Goal: Navigation & Orientation: Find specific page/section

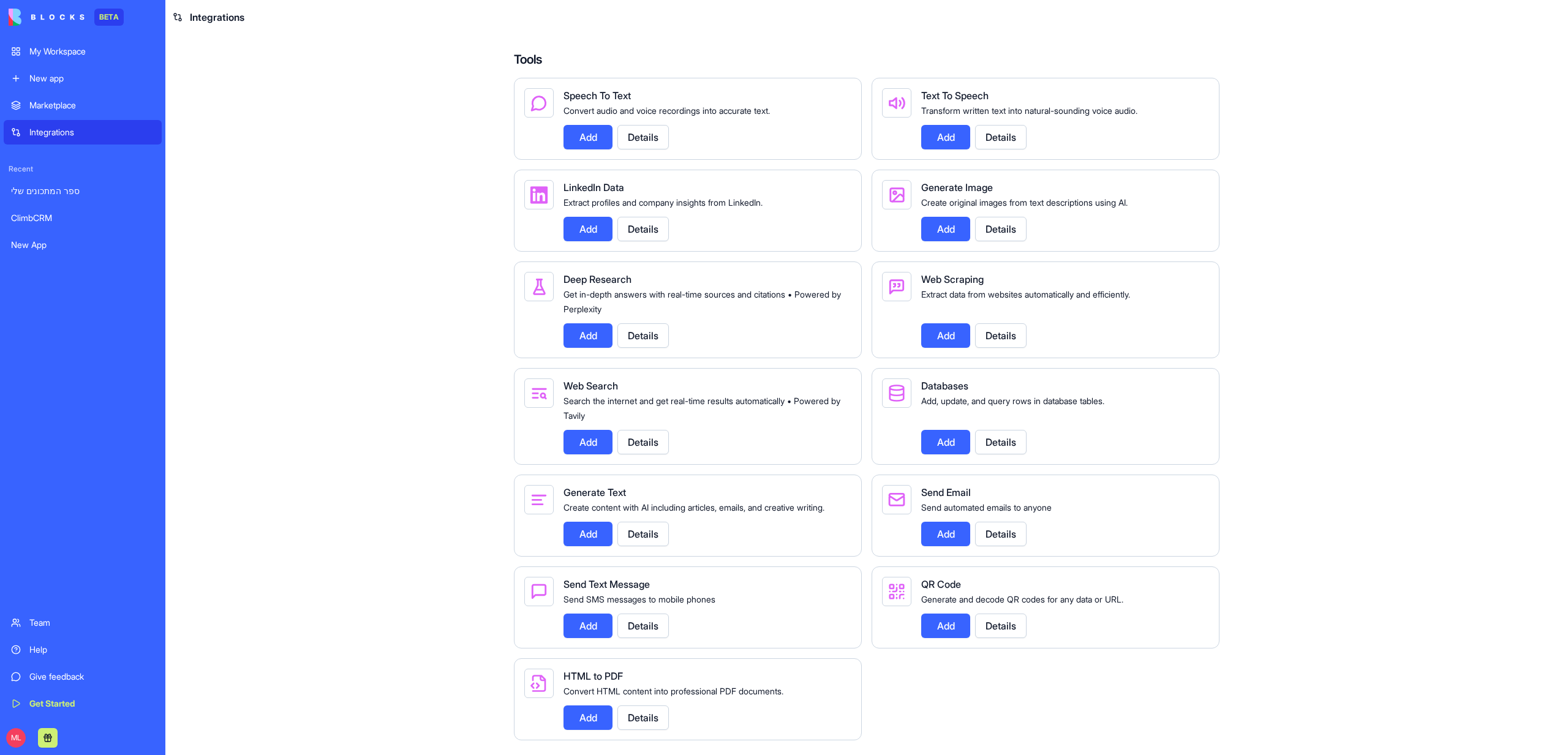
scroll to position [1468, 0]
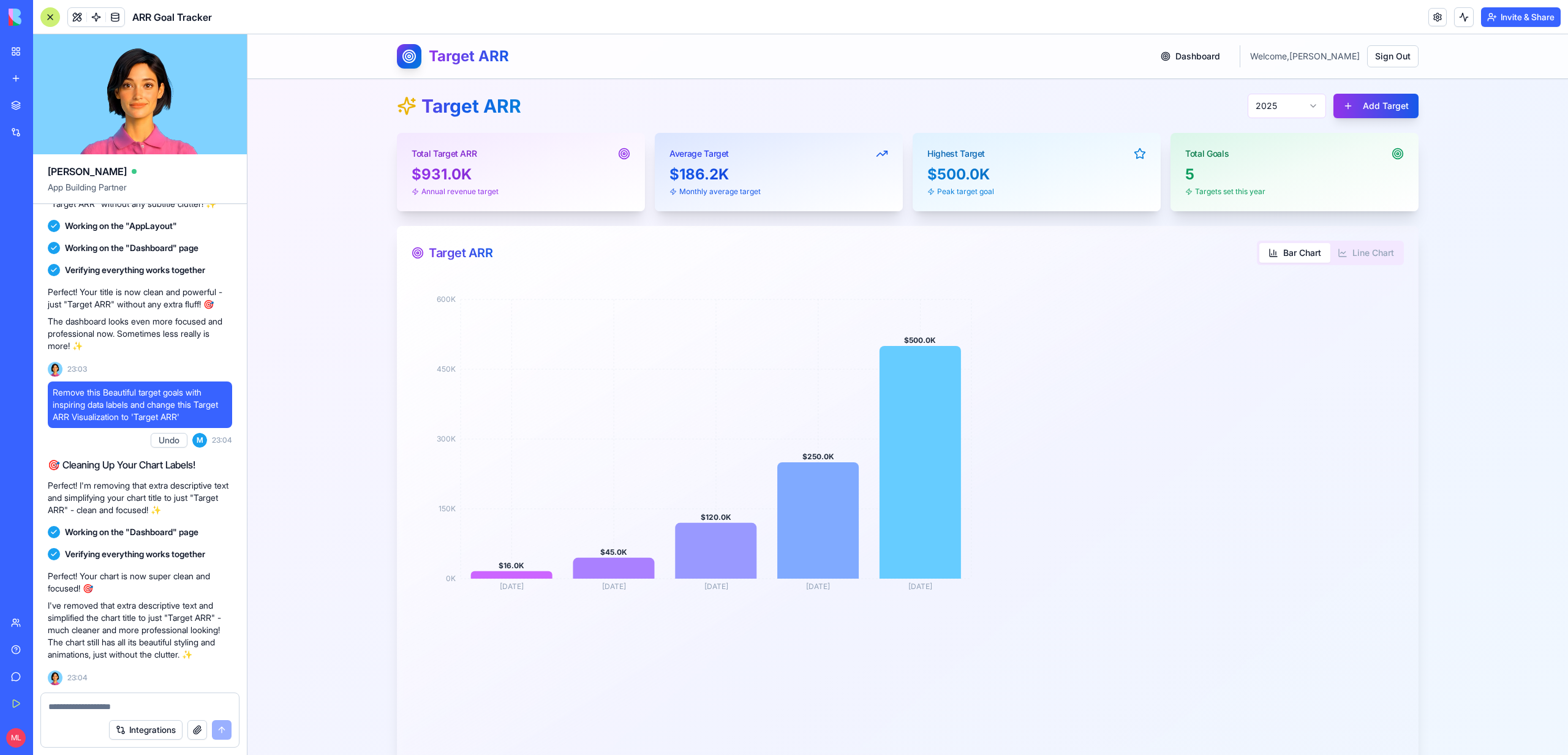
scroll to position [1064, 0]
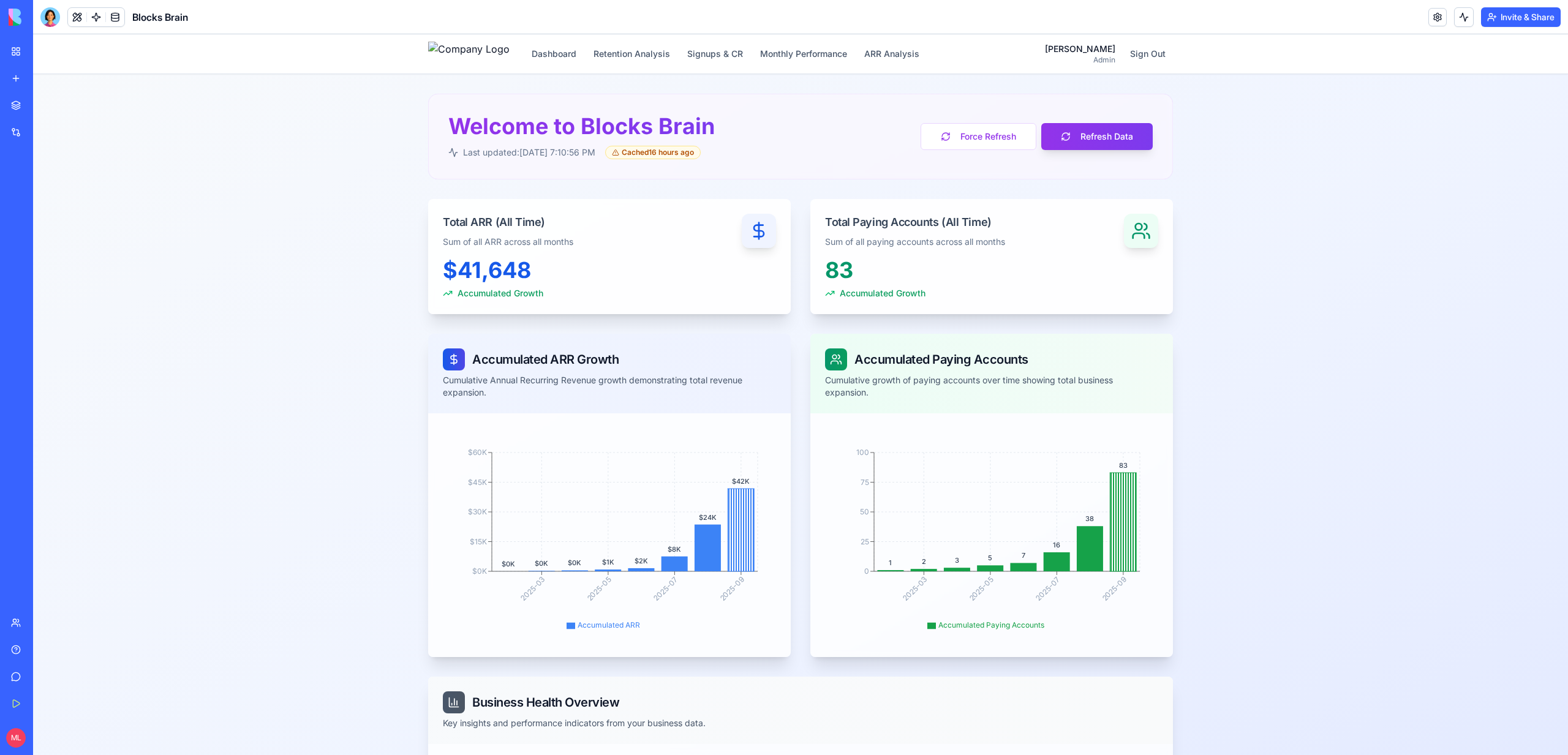
scroll to position [100, 0]
